Goal: Find specific page/section: Find specific page/section

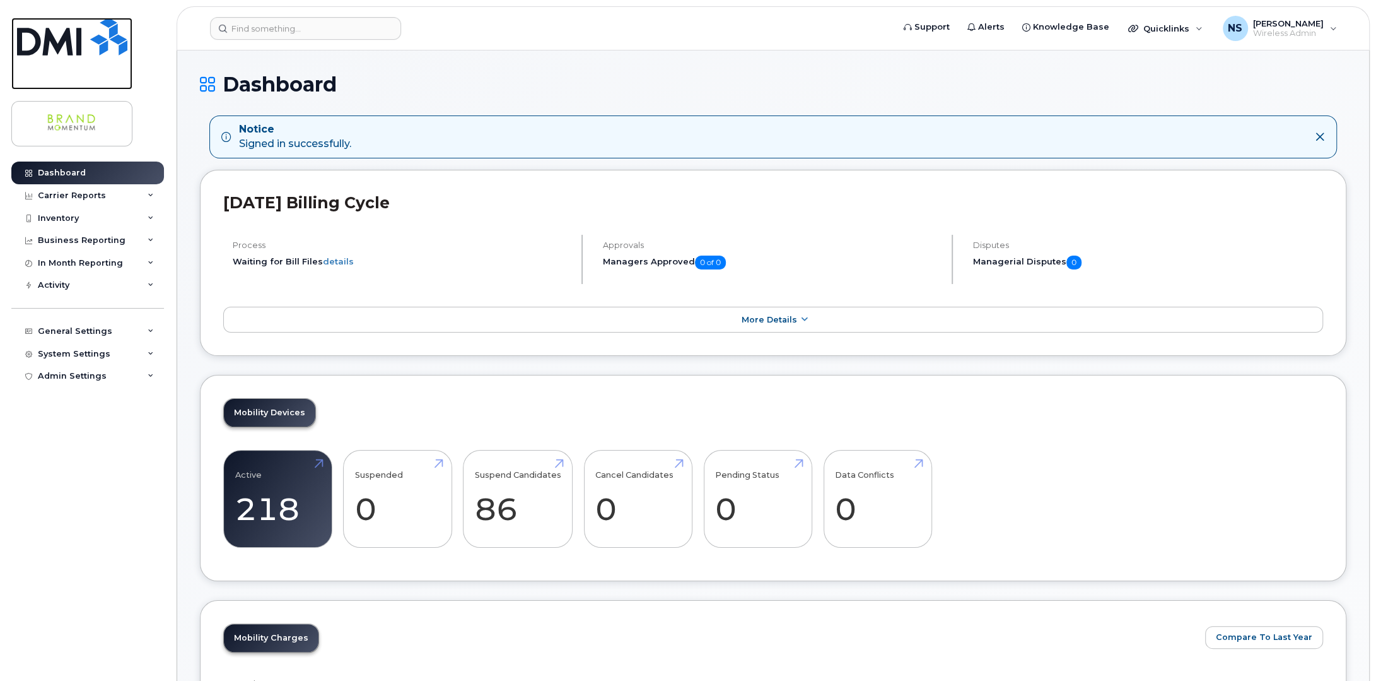
click at [50, 44] on img at bounding box center [72, 37] width 110 height 38
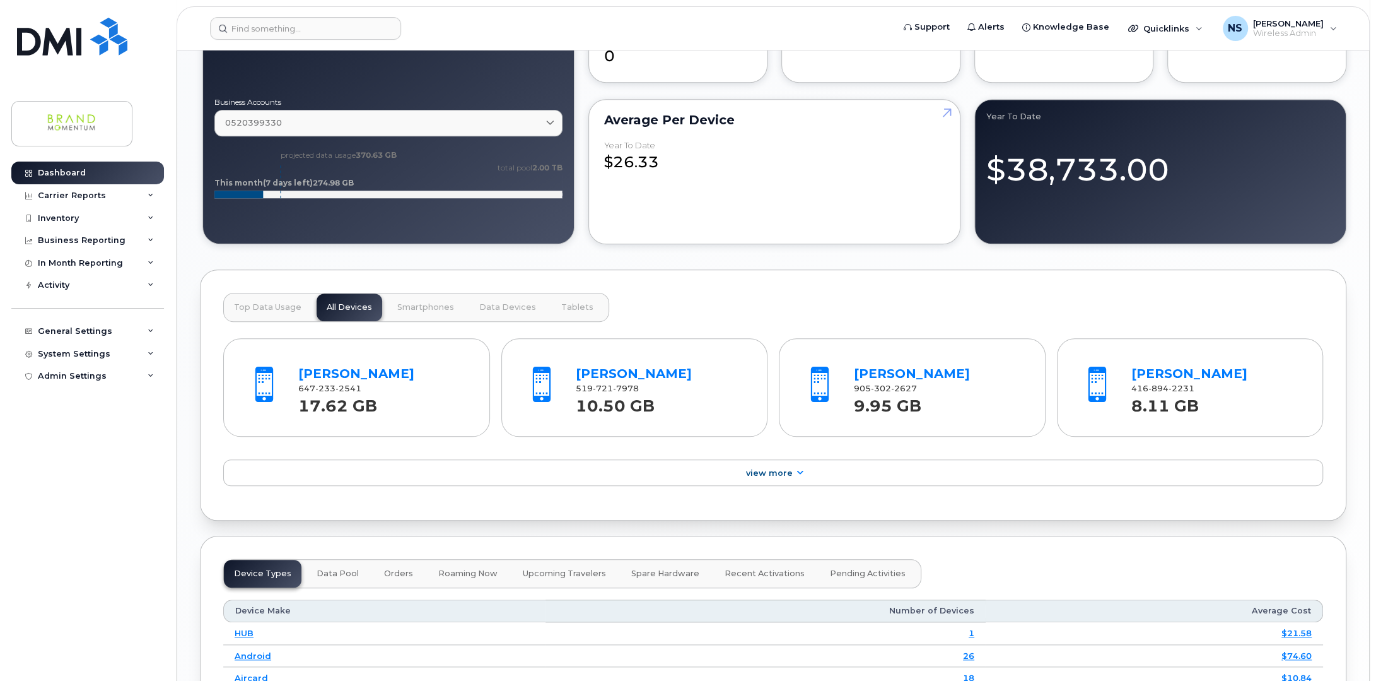
scroll to position [1072, 0]
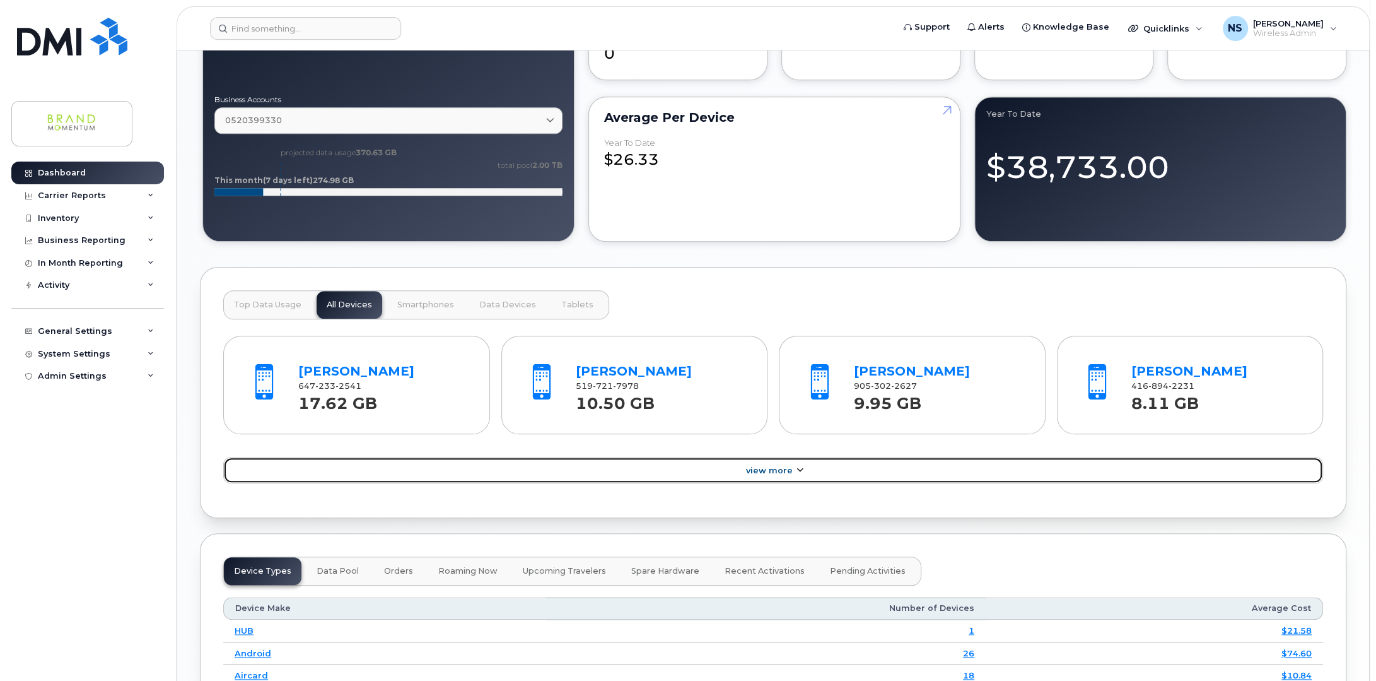
click at [781, 465] on span "View More" at bounding box center [769, 469] width 47 height 9
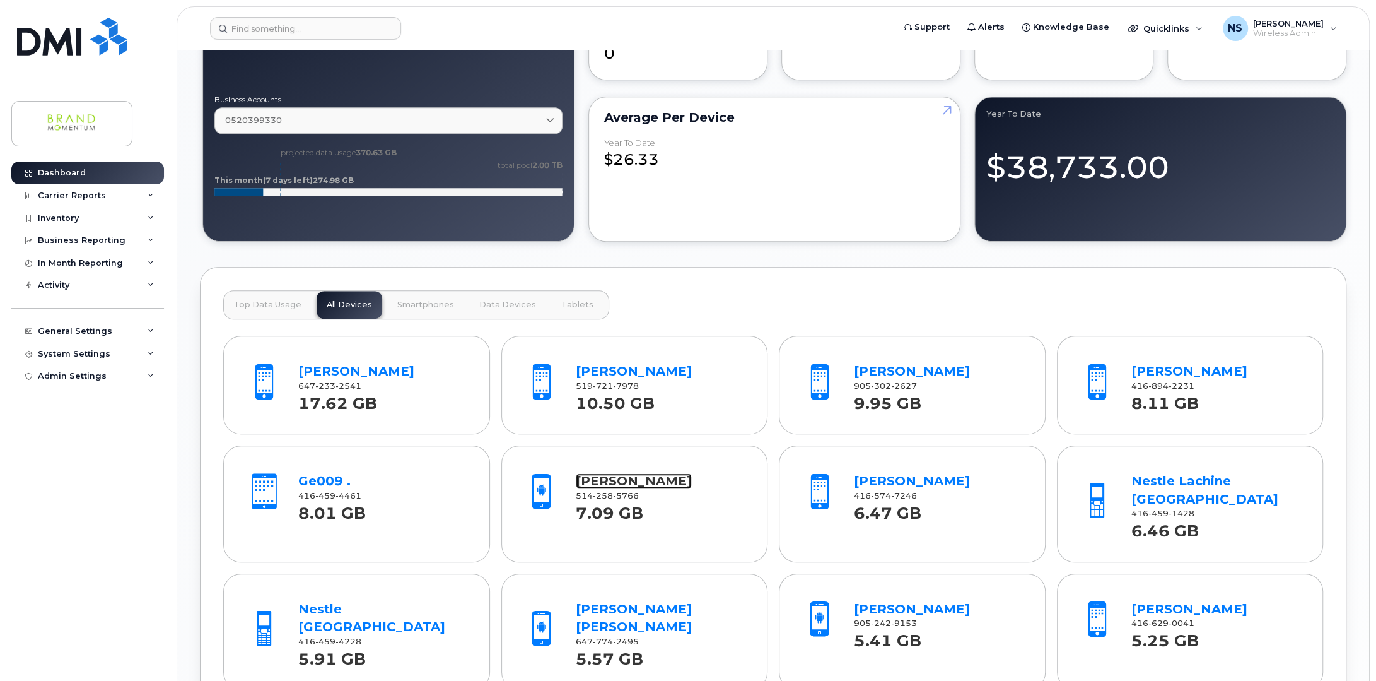
click at [600, 474] on link "[PERSON_NAME]" at bounding box center [634, 480] width 116 height 15
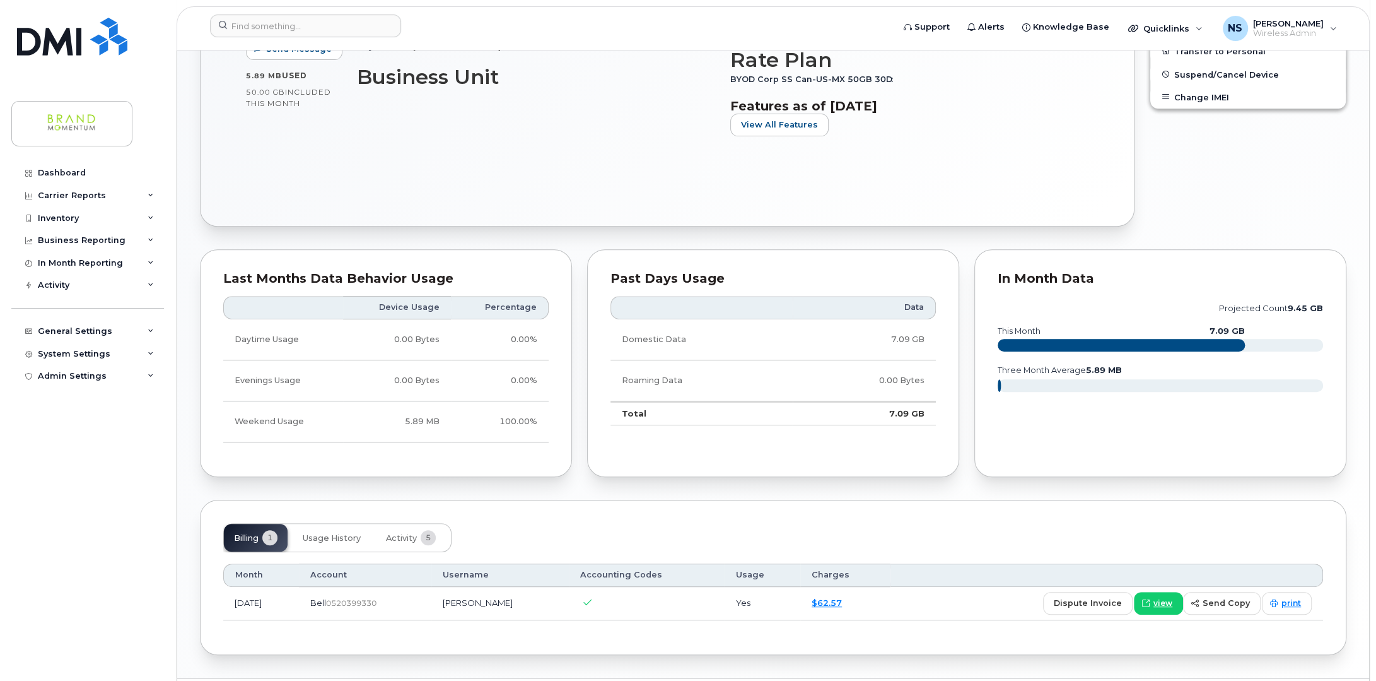
scroll to position [495, 0]
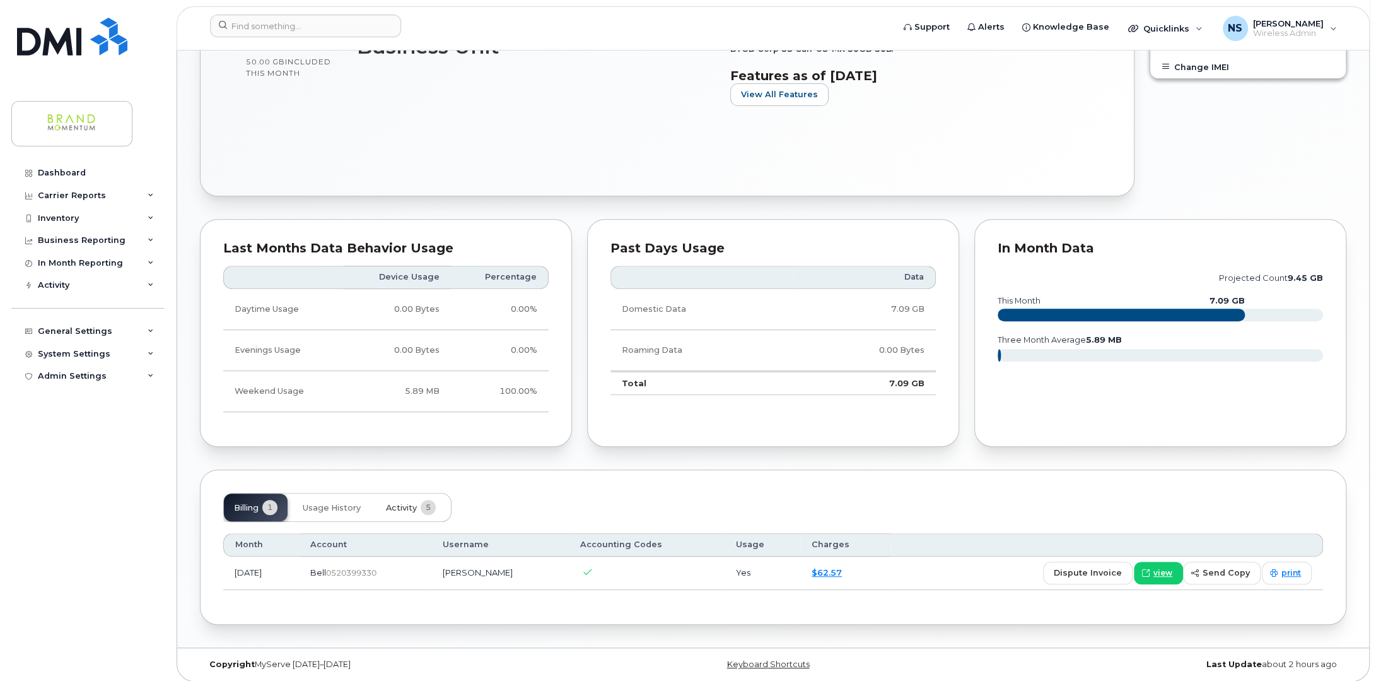
click at [399, 503] on span "Activity" at bounding box center [401, 508] width 31 height 10
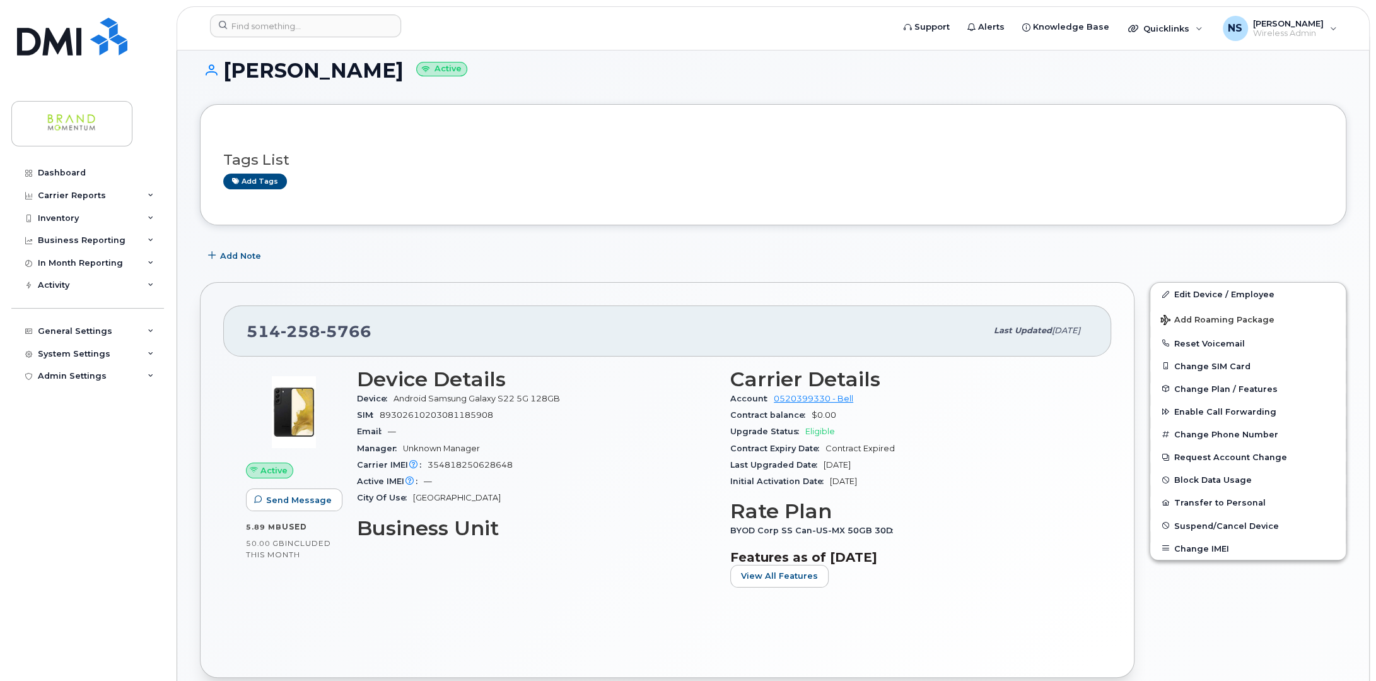
scroll to position [0, 0]
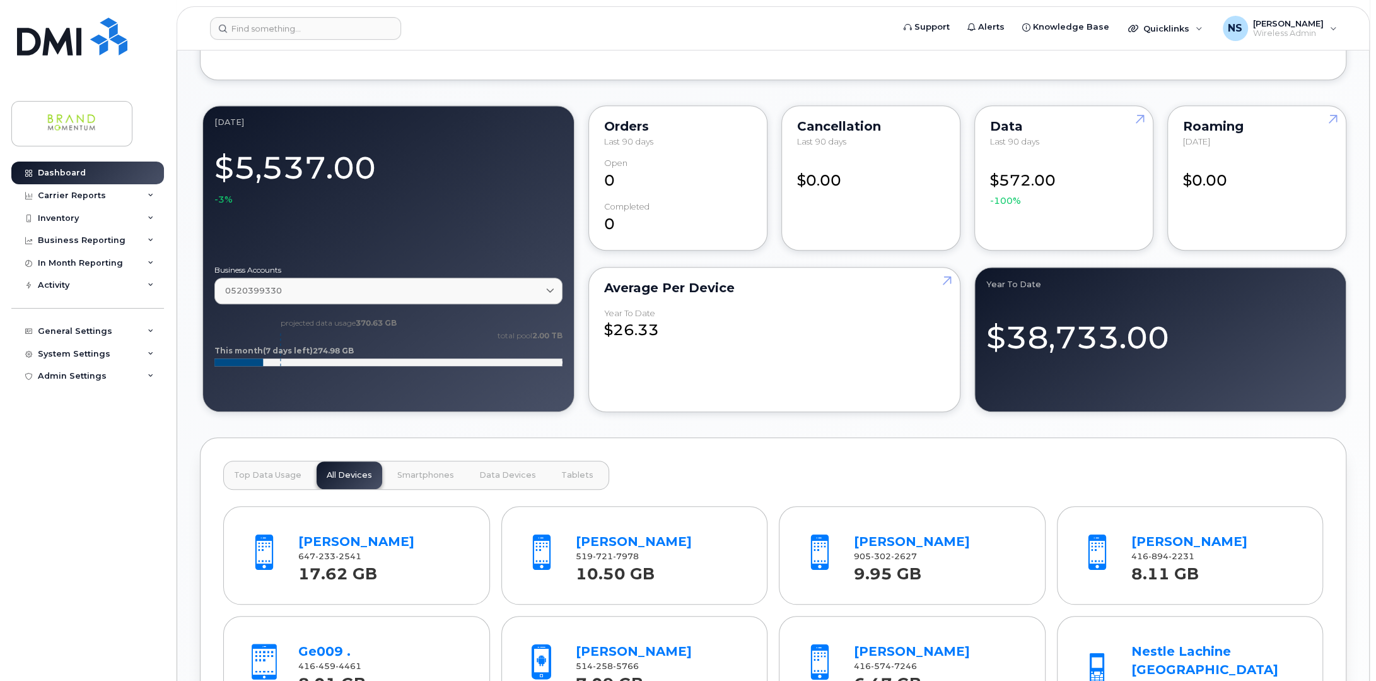
scroll to position [1072, 0]
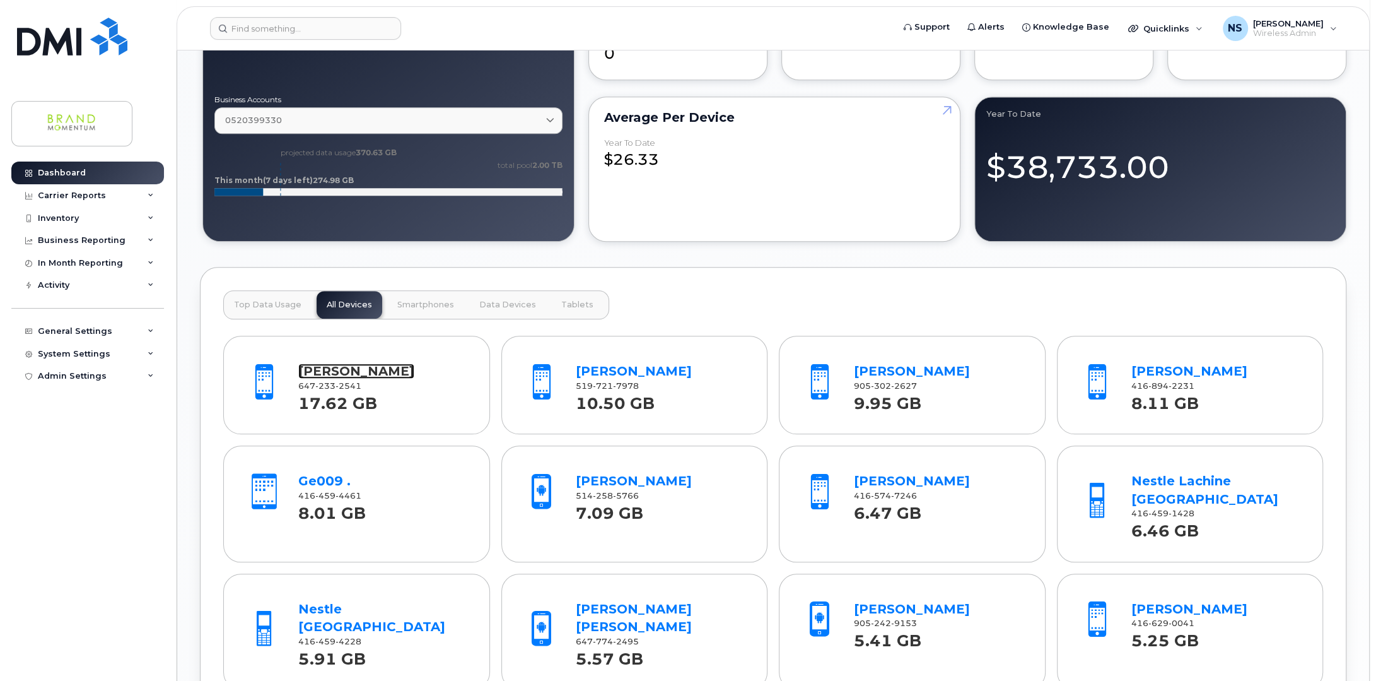
click at [348, 363] on link "[PERSON_NAME]" at bounding box center [356, 370] width 116 height 15
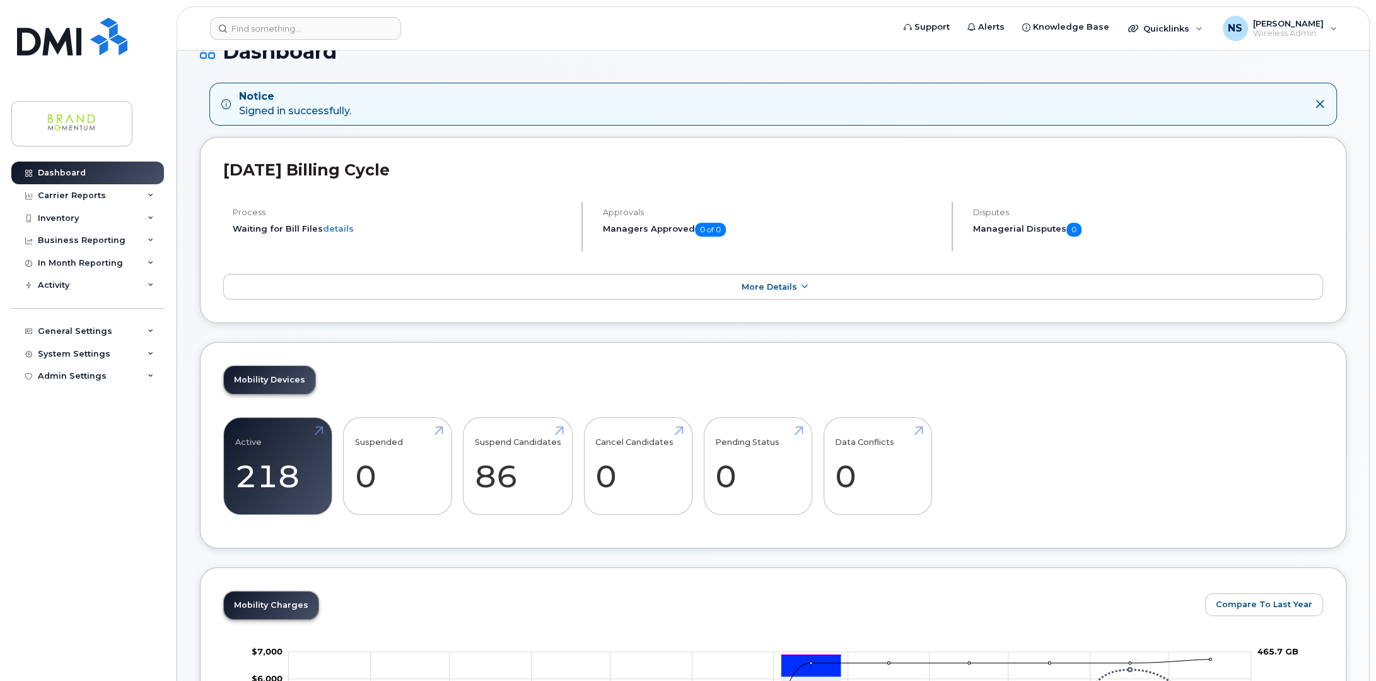
scroll to position [0, 0]
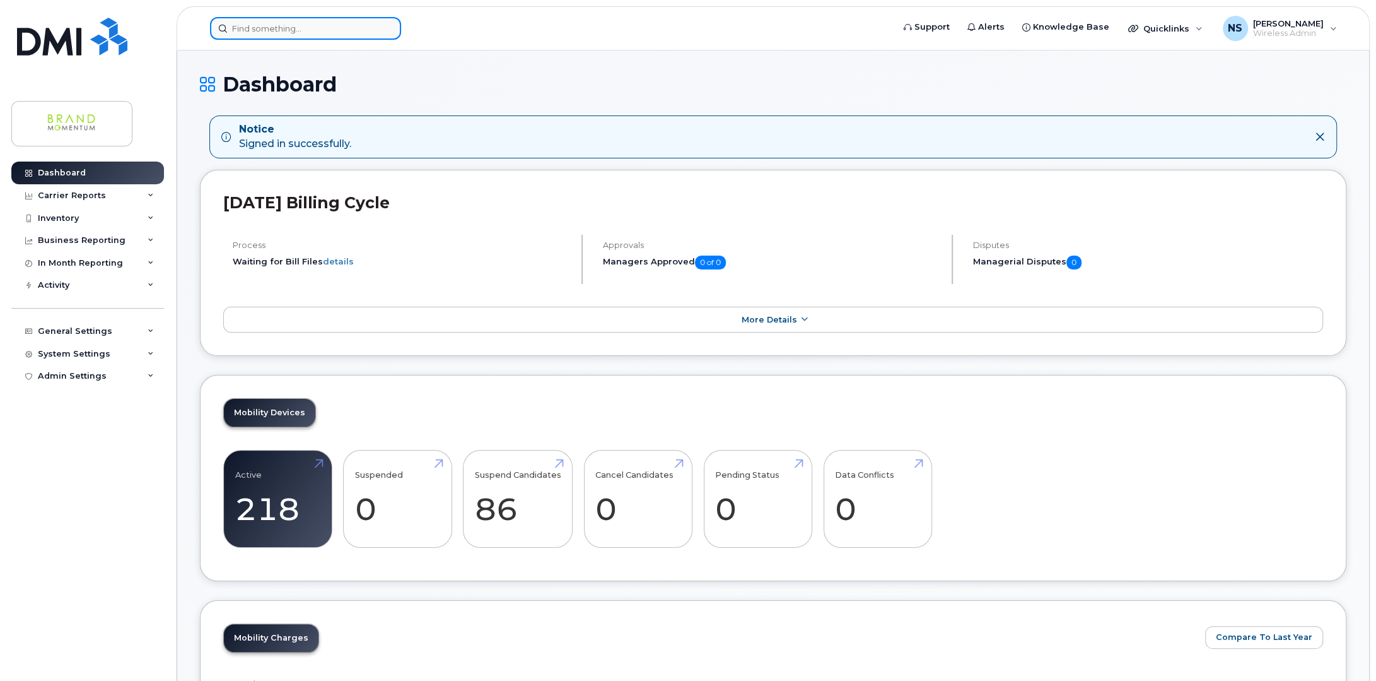
click at [286, 26] on input at bounding box center [305, 28] width 191 height 23
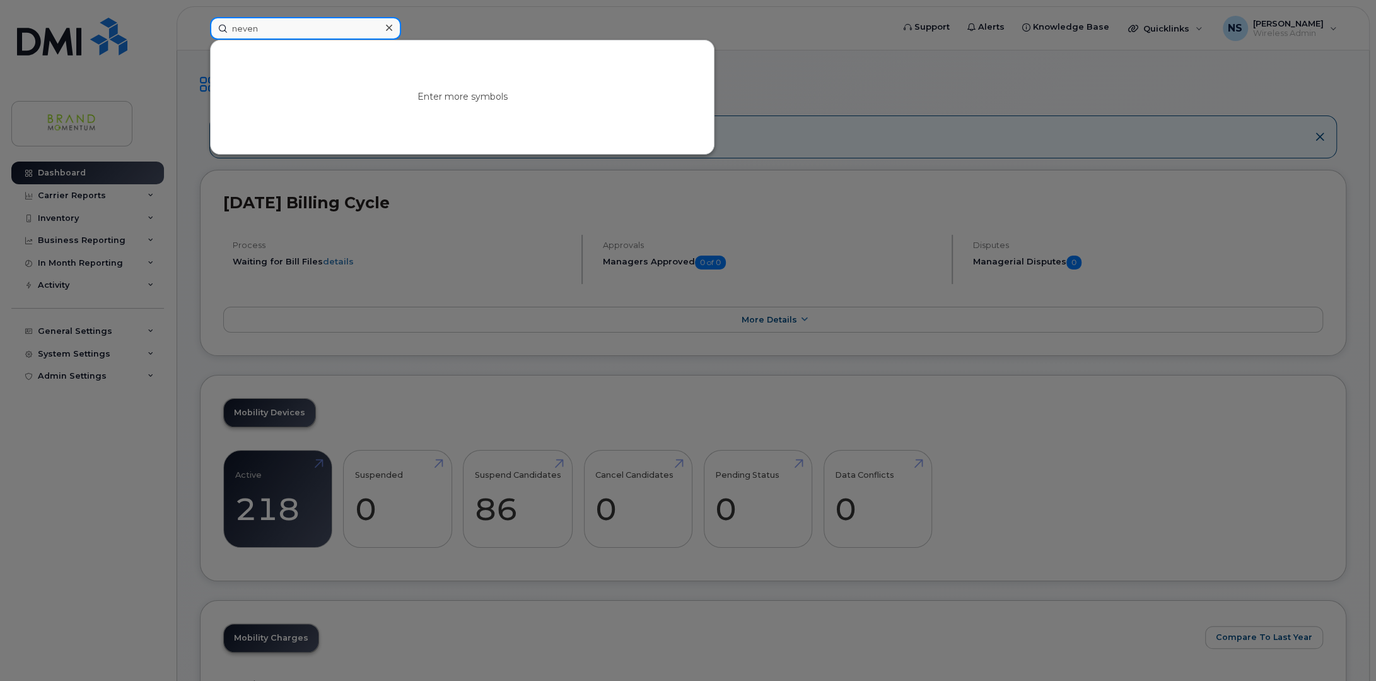
type input "neven"
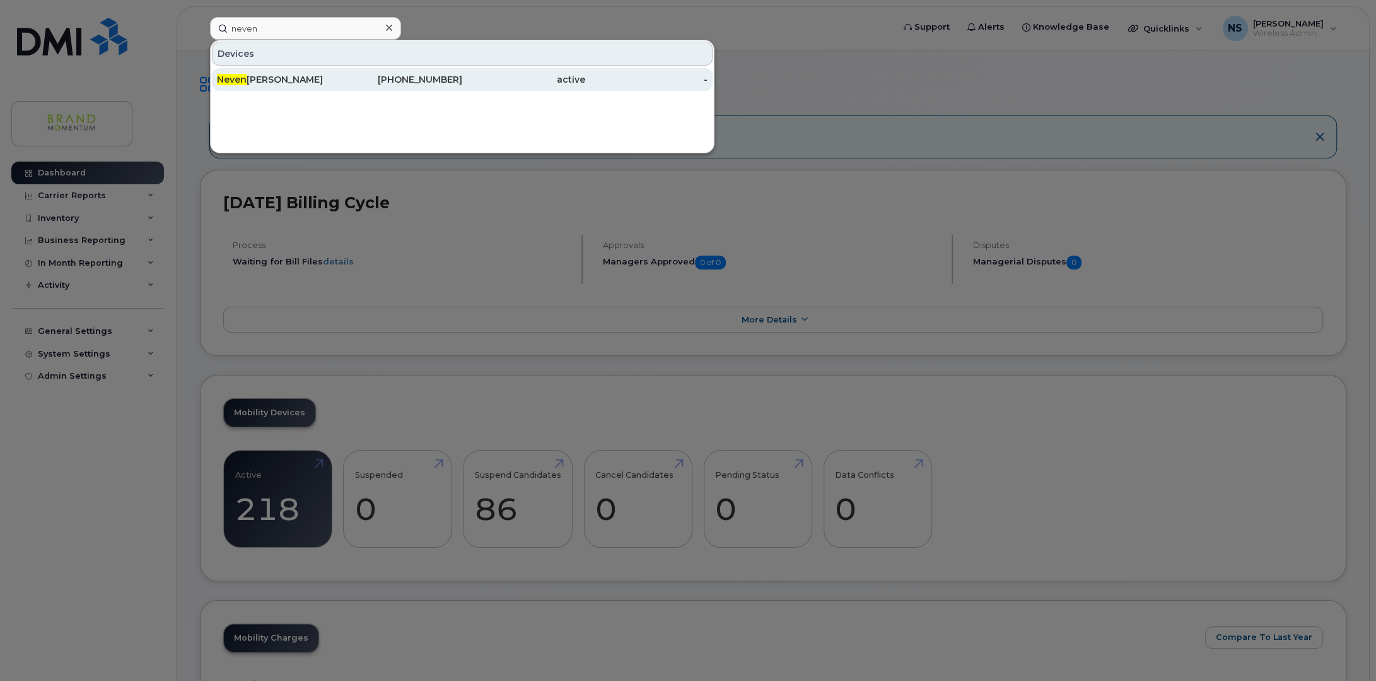
click at [300, 81] on div "Neven Stefancic" at bounding box center [278, 79] width 123 height 13
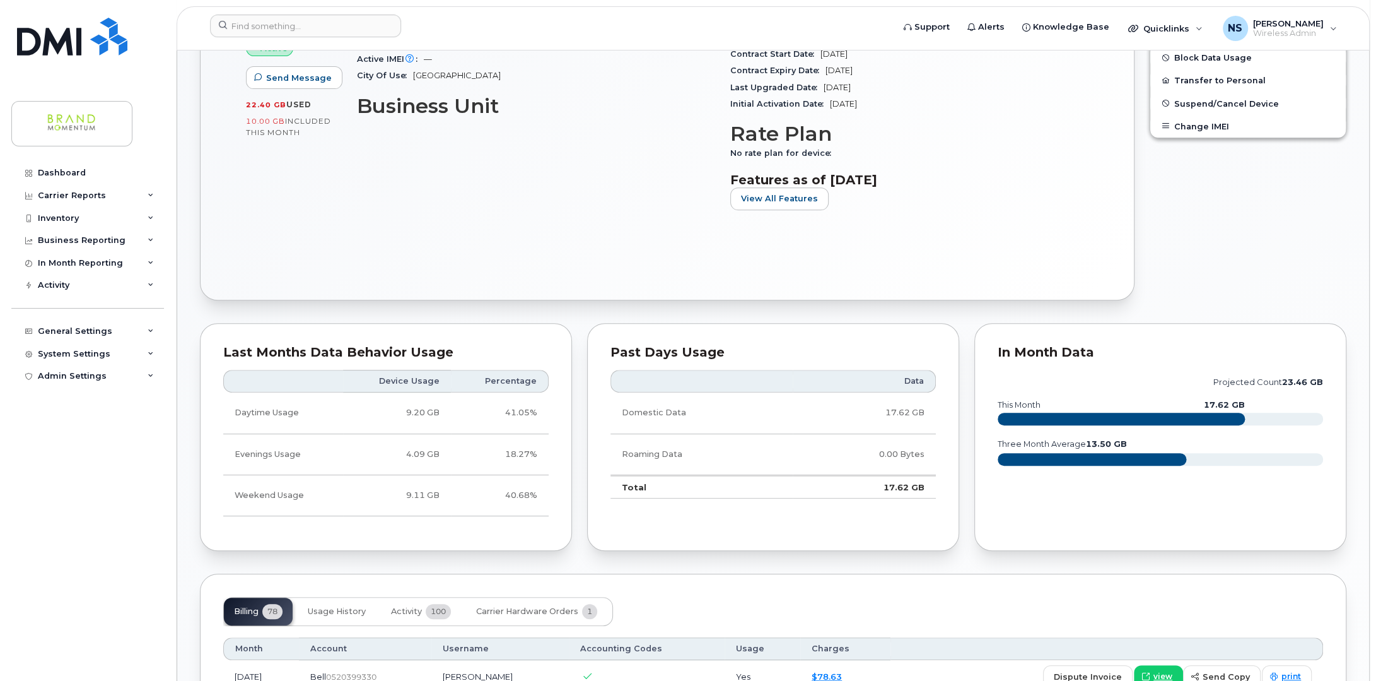
scroll to position [568, 0]
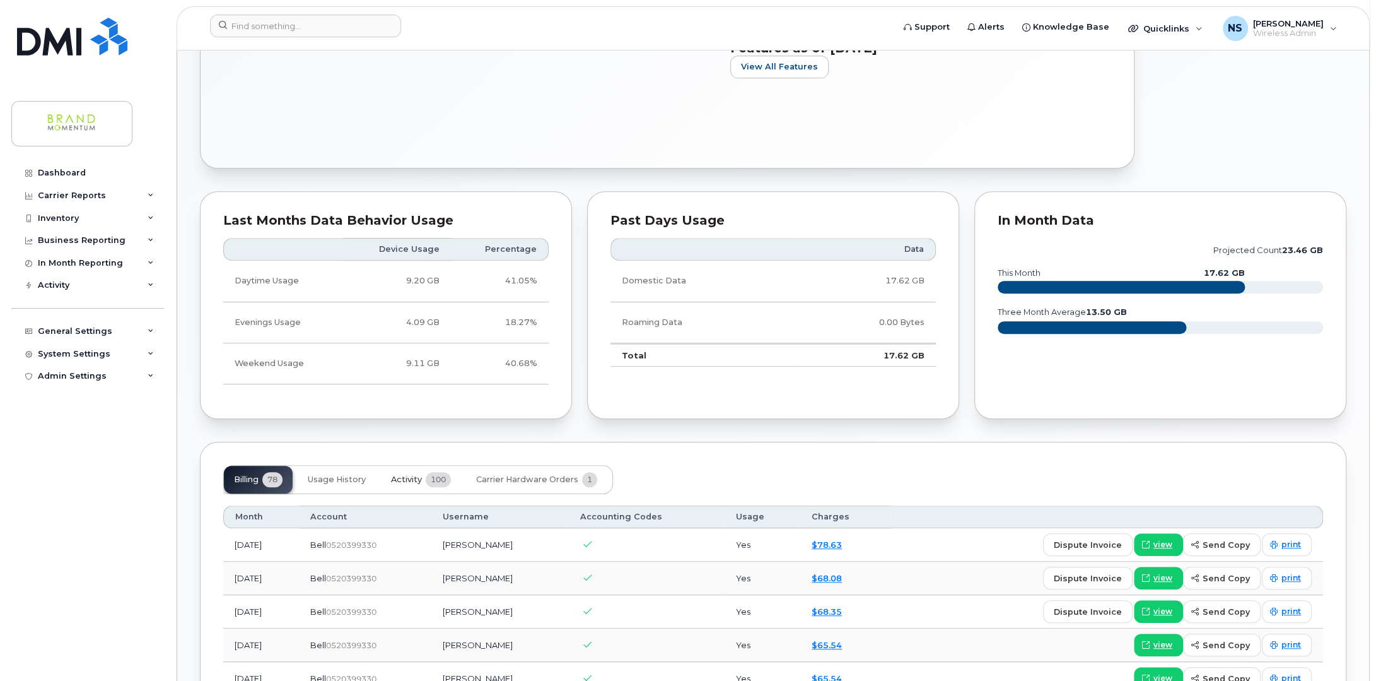
click at [439, 476] on span "100" at bounding box center [438, 479] width 25 height 15
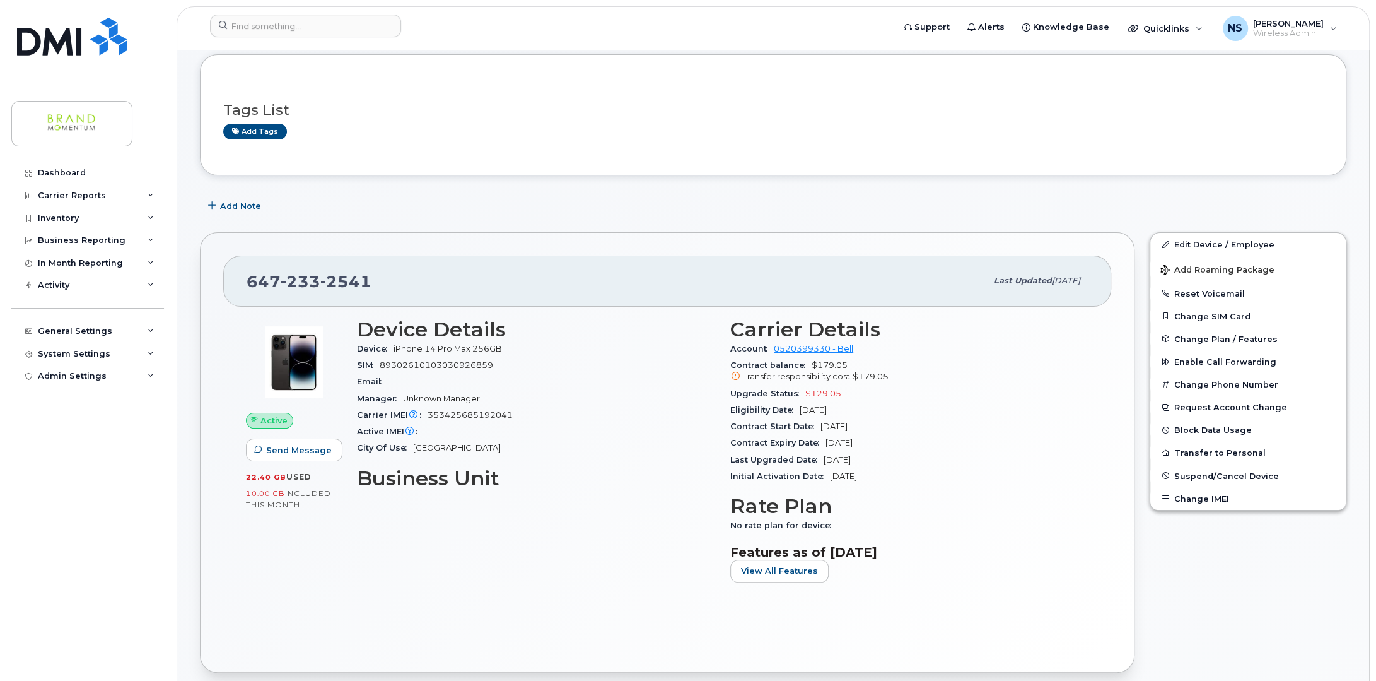
scroll to position [0, 0]
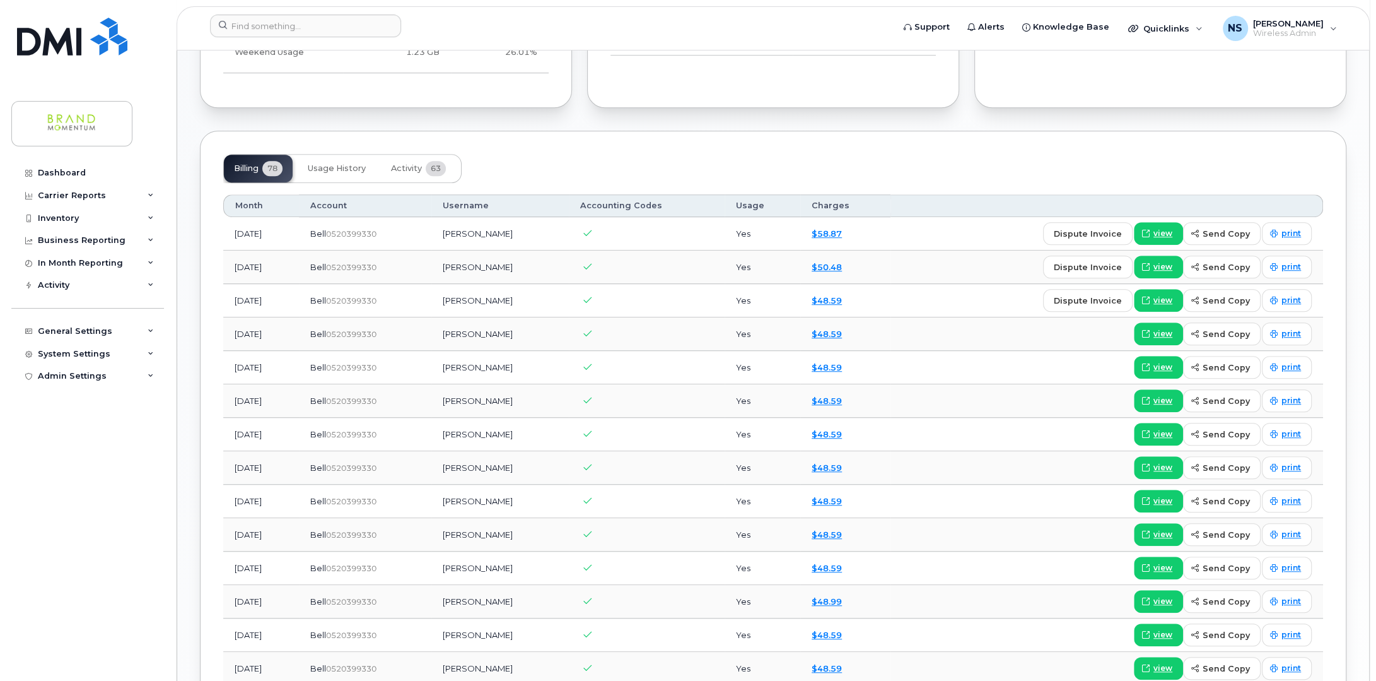
scroll to position [820, 0]
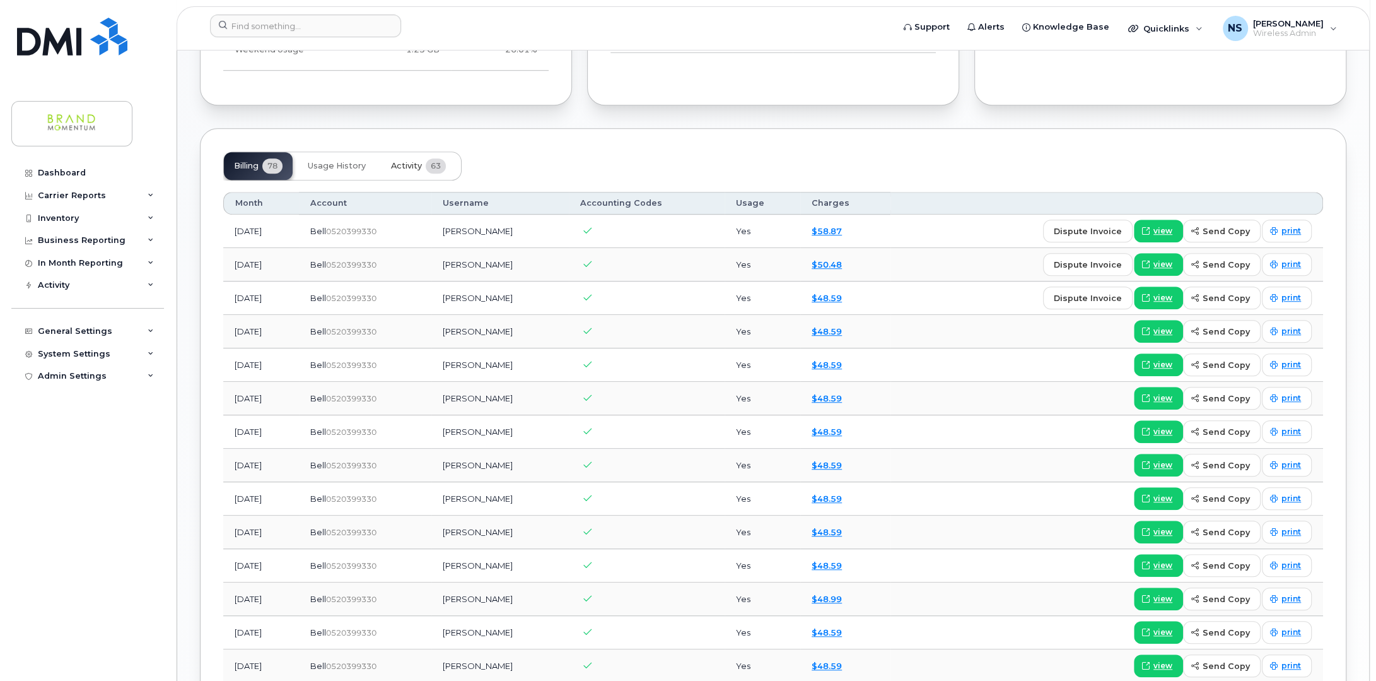
click at [440, 161] on span "63" at bounding box center [436, 165] width 20 height 15
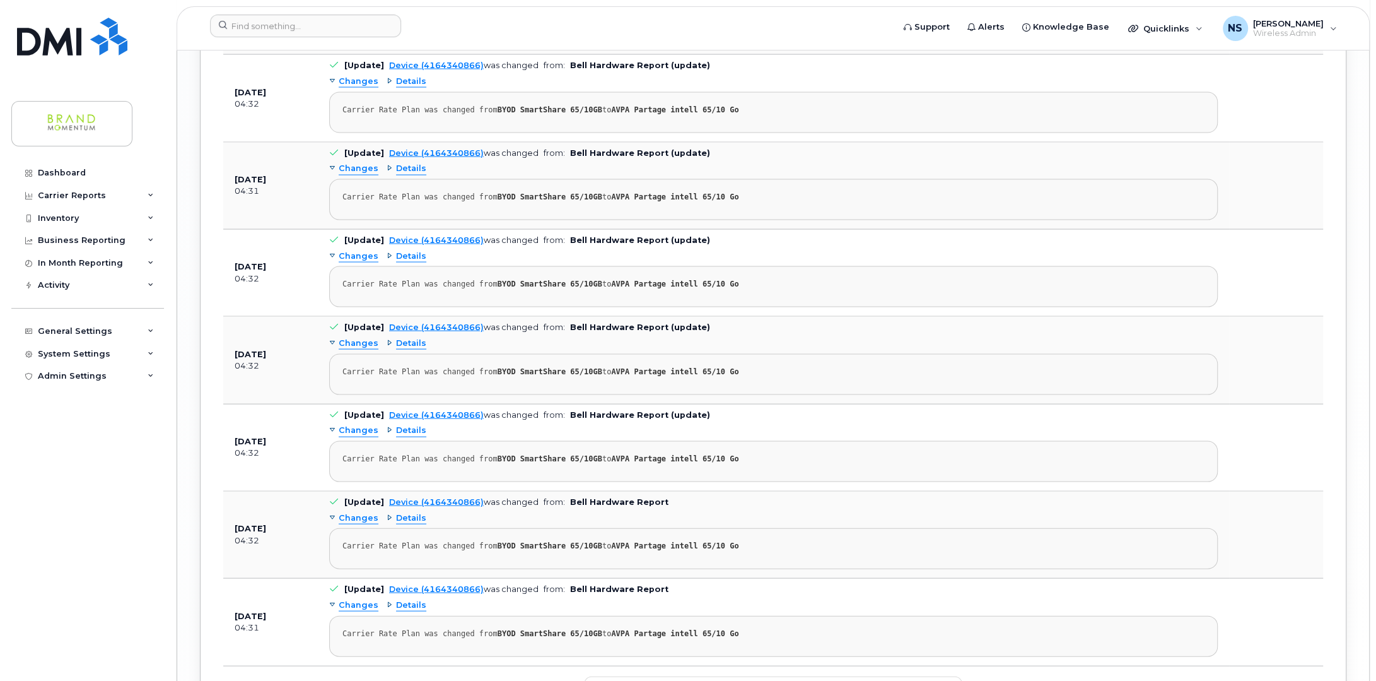
scroll to position [2523, 0]
click at [387, 250] on div "Details" at bounding box center [407, 256] width 40 height 12
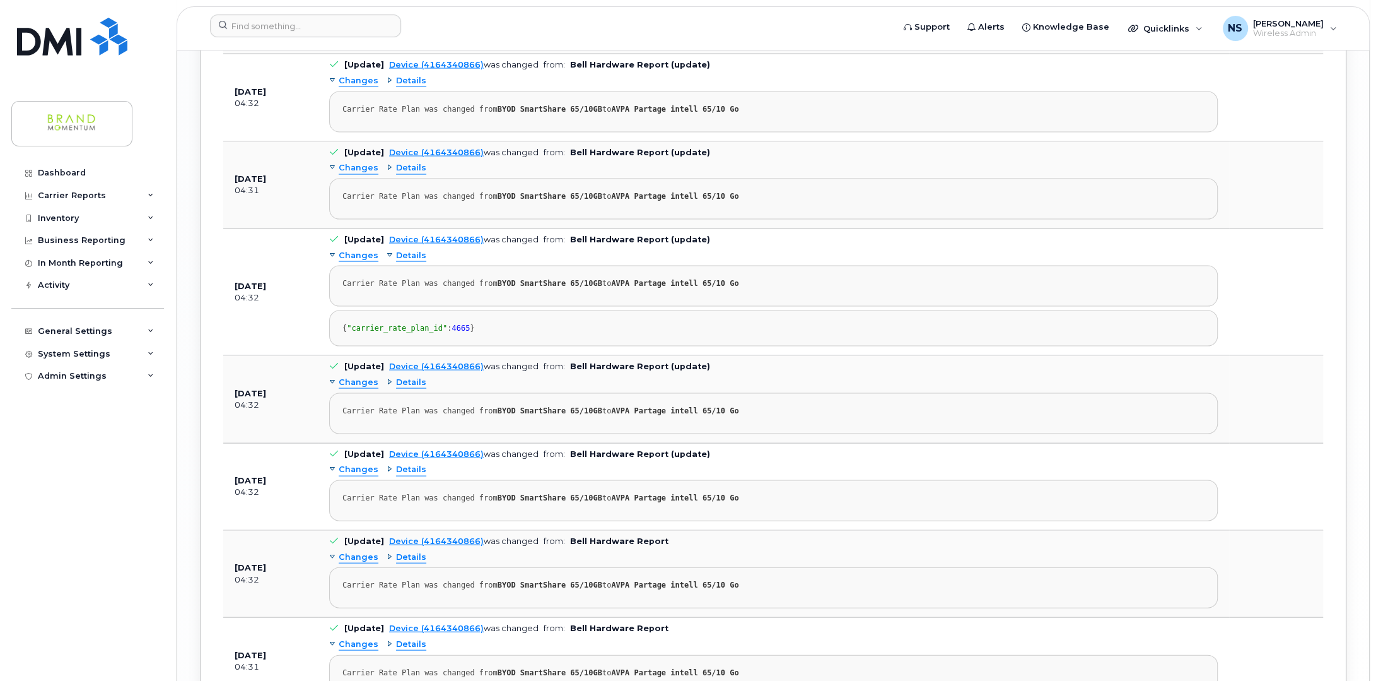
click at [387, 377] on div "Details" at bounding box center [407, 383] width 40 height 12
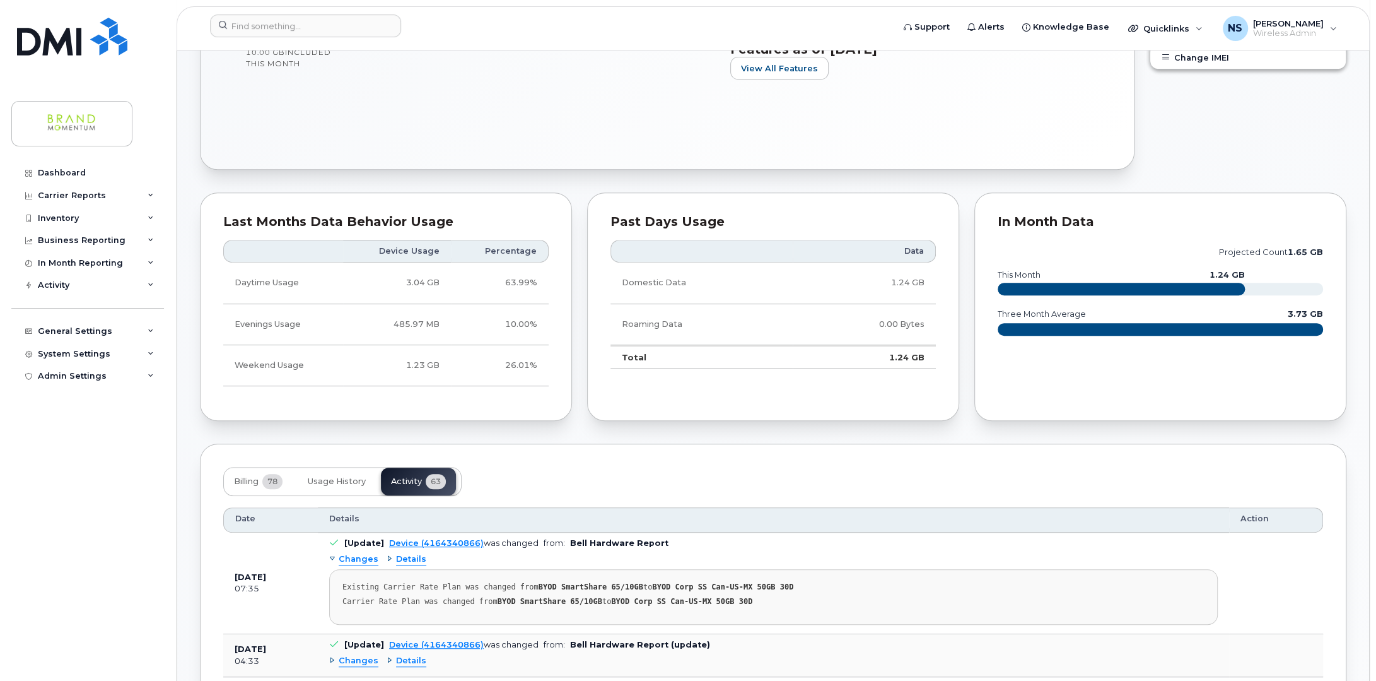
scroll to position [883, 0]
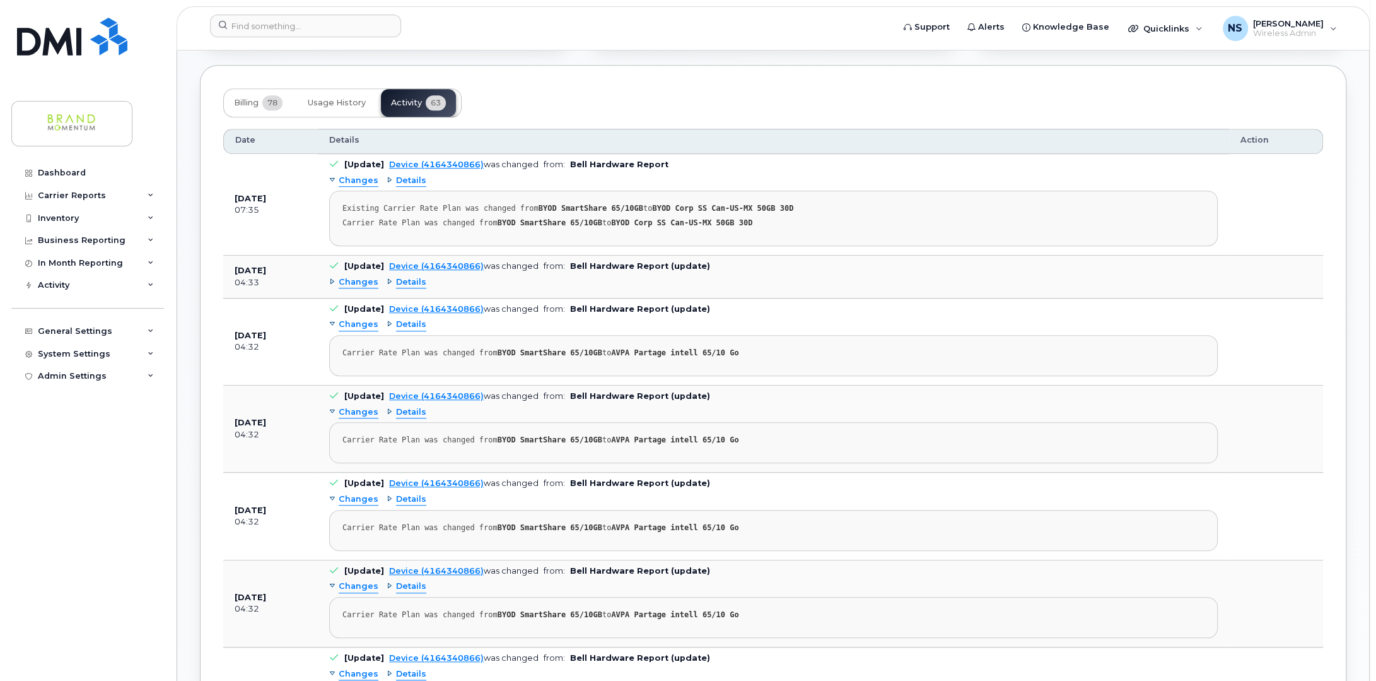
click at [387, 178] on div "Details" at bounding box center [407, 181] width 40 height 12
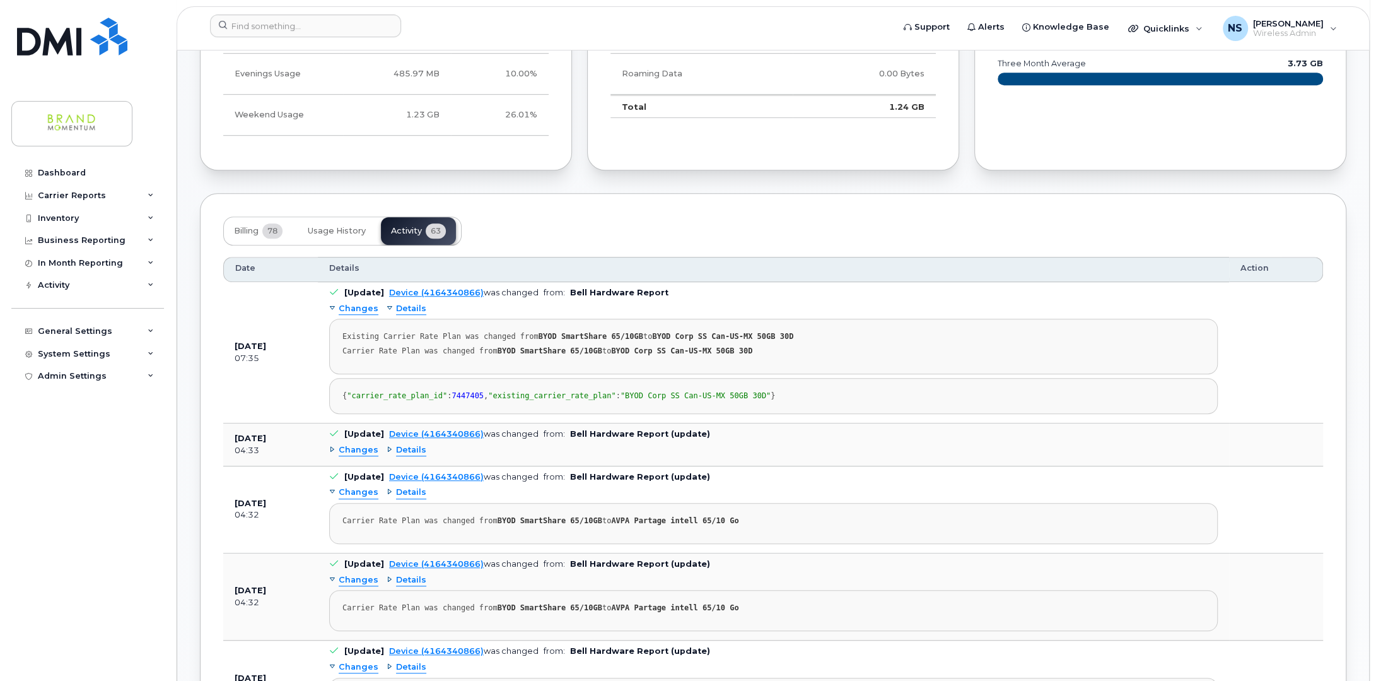
scroll to position [568, 0]
